Goal: Information Seeking & Learning: Learn about a topic

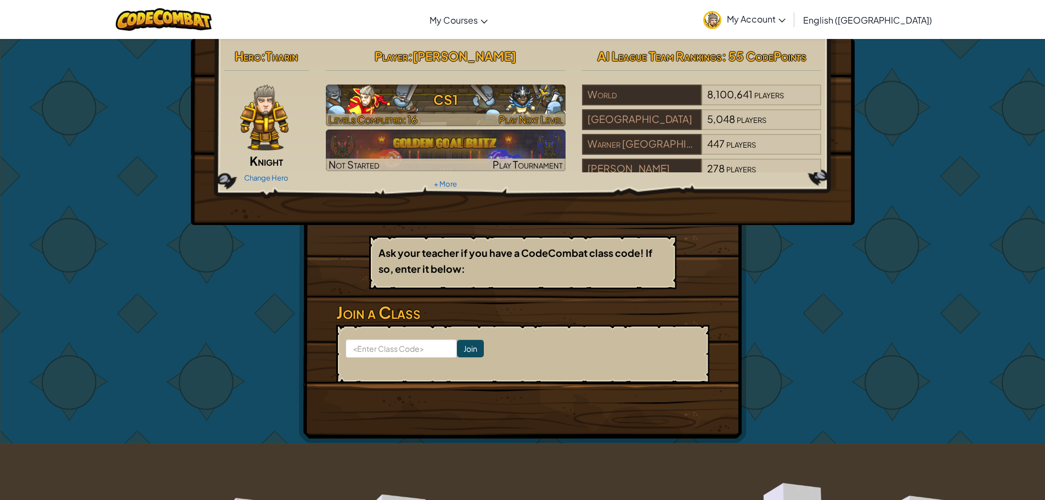
click at [477, 106] on h3 "CS1" at bounding box center [446, 99] width 240 height 25
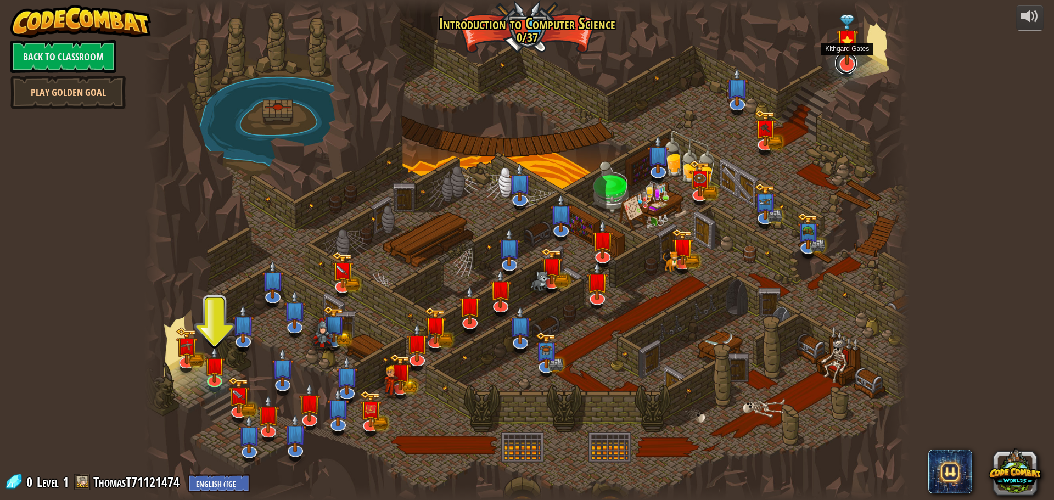
click at [854, 70] on div "Kithgard Gates Kithgard Gates Escape the Kithgard dungeons, and don't let the g…" at bounding box center [526, 250] width 765 height 500
click at [845, 67] on link at bounding box center [846, 63] width 22 height 22
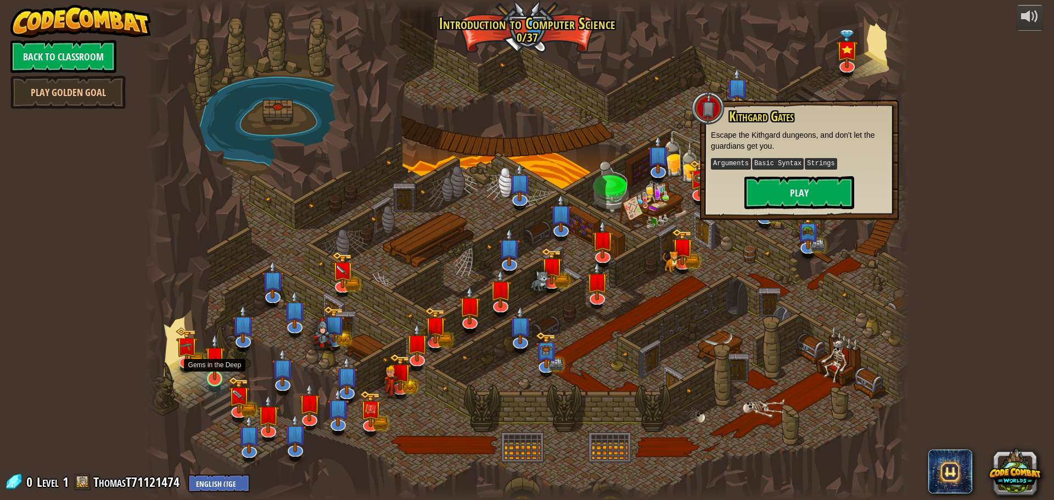
click at [211, 375] on img at bounding box center [215, 356] width 20 height 47
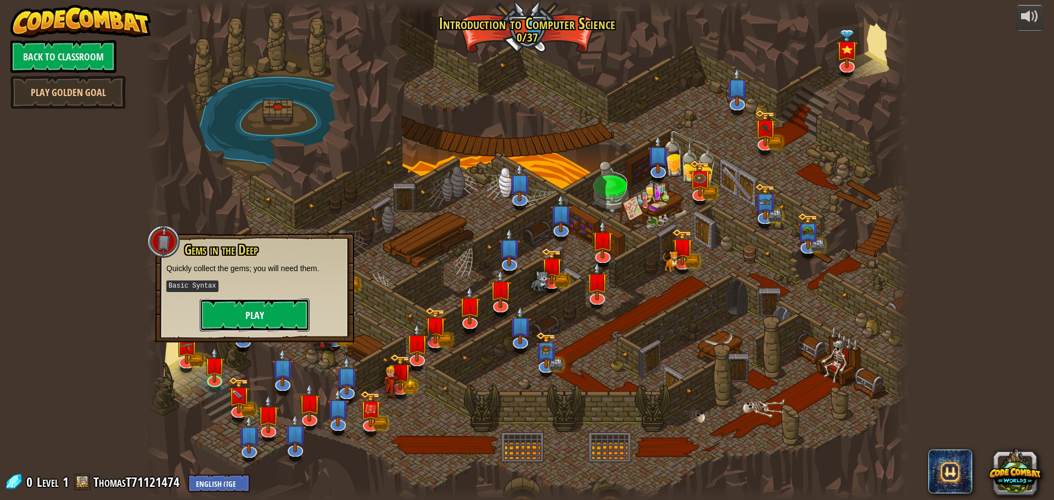
click at [244, 309] on button "Play" at bounding box center [255, 315] width 110 height 33
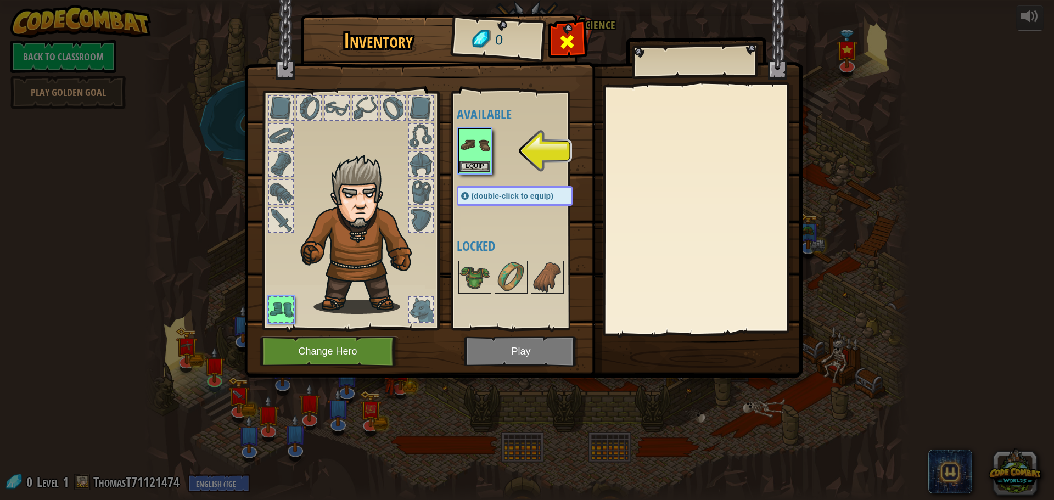
click at [568, 46] on span at bounding box center [567, 42] width 18 height 18
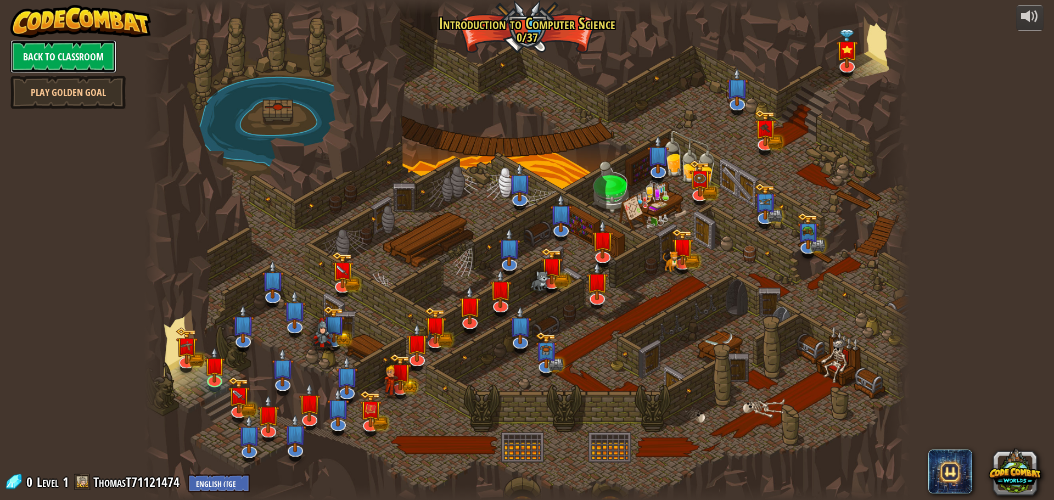
click at [86, 49] on link "Back to Classroom" at bounding box center [63, 56] width 106 height 33
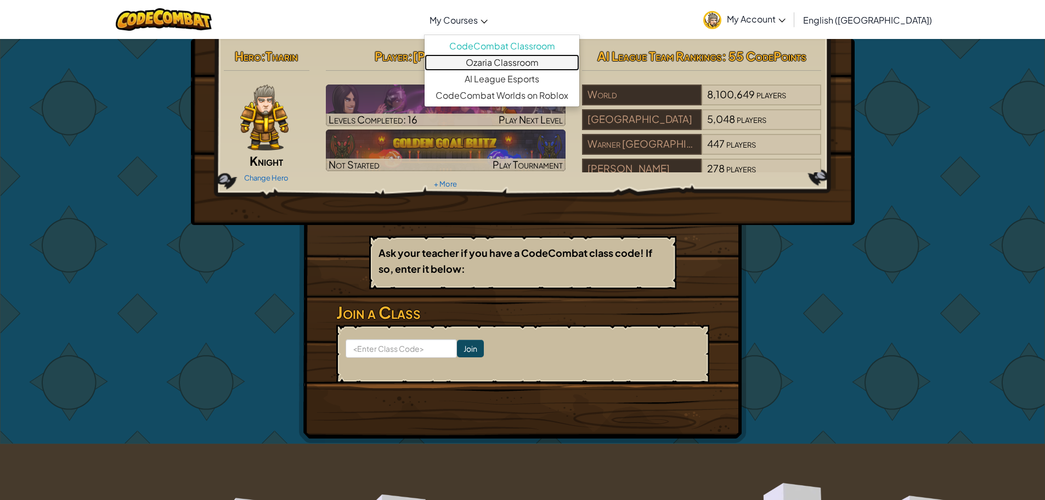
click at [557, 55] on link "Ozaria Classroom" at bounding box center [502, 62] width 155 height 16
